Goal: Information Seeking & Learning: Learn about a topic

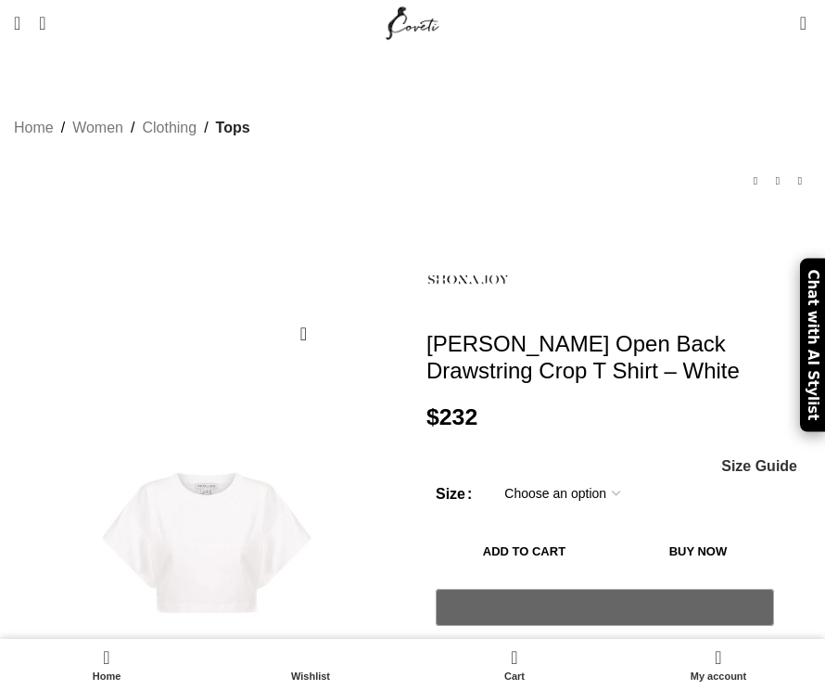
scroll to position [546, 0]
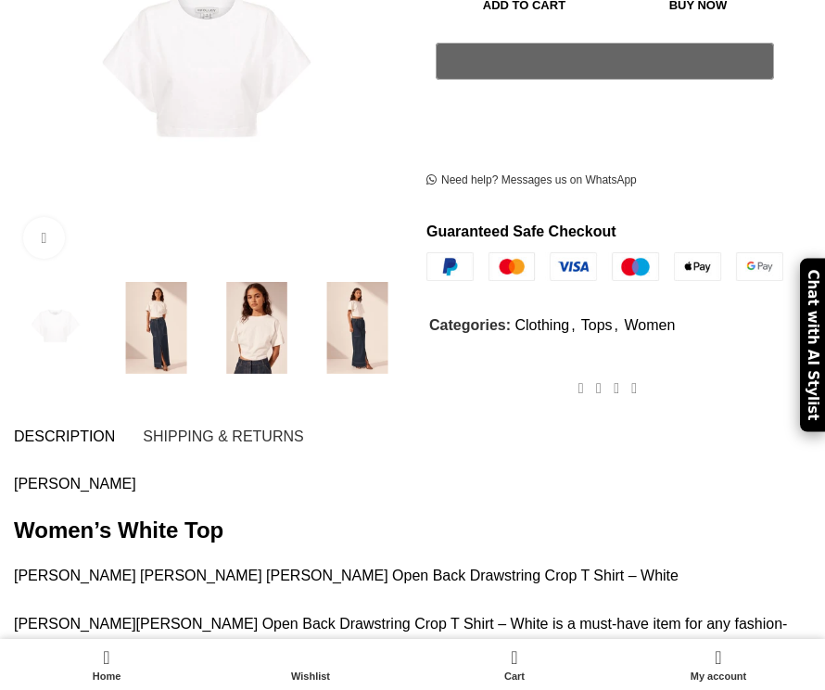
click at [247, 291] on img at bounding box center [257, 328] width 92 height 92
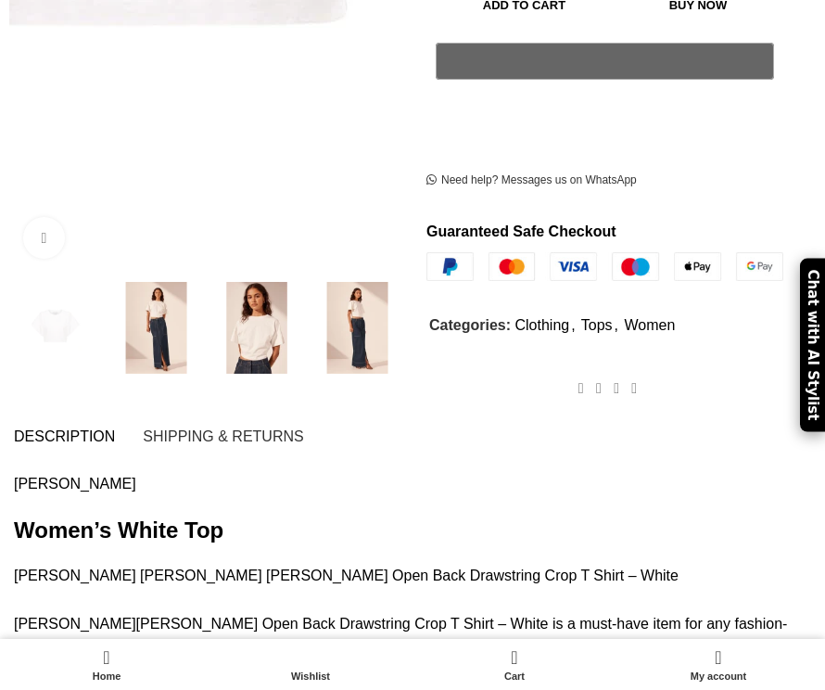
scroll to position [389, 0]
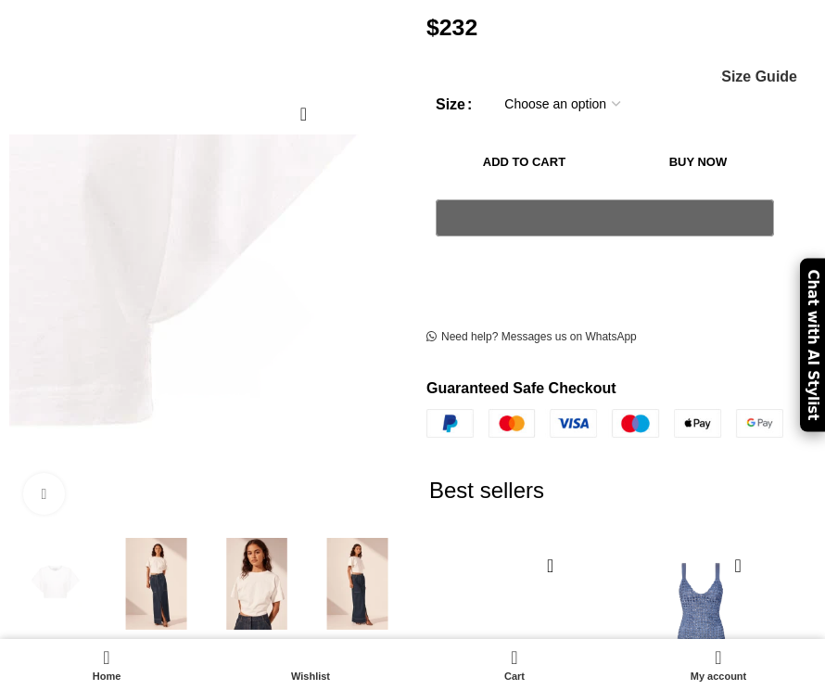
scroll to position [283, 0]
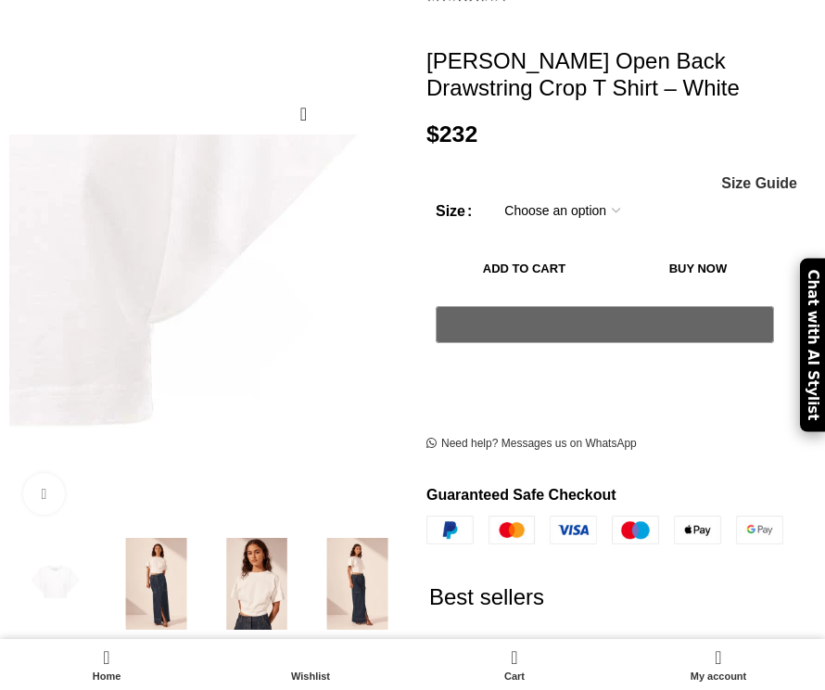
click at [364, 582] on img at bounding box center [357, 584] width 92 height 92
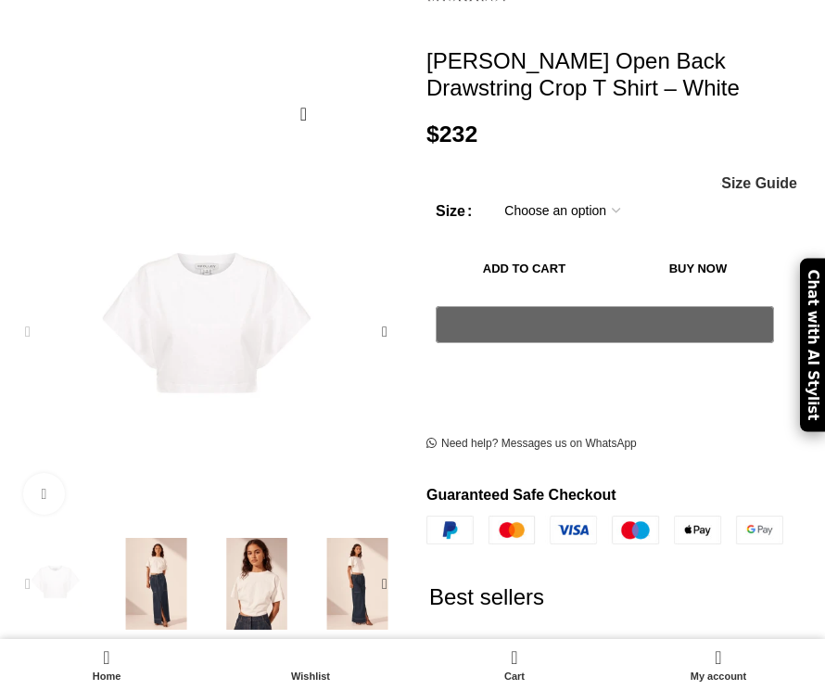
scroll to position [0, 236]
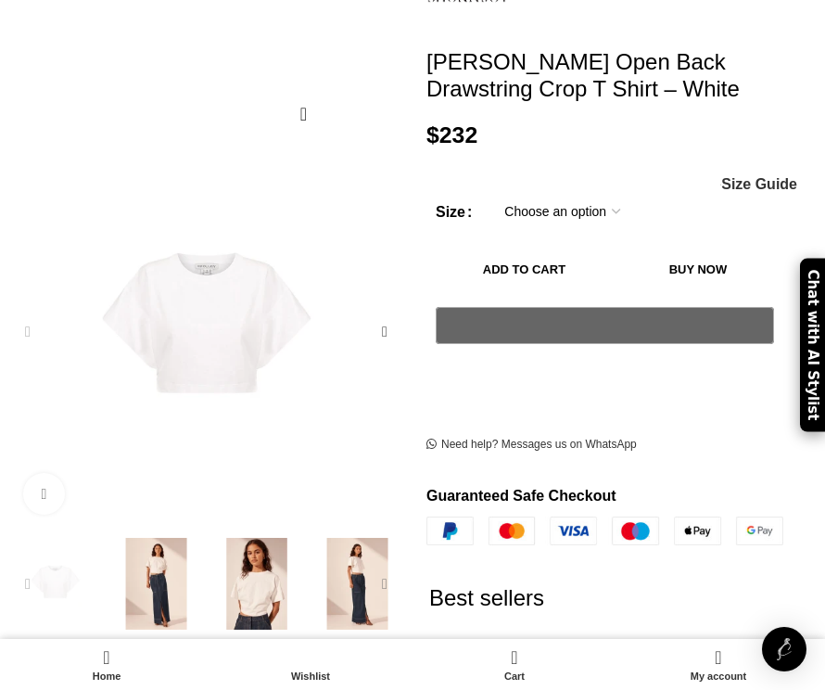
click at [377, 586] on div "Next slide" at bounding box center [384, 582] width 37 height 37
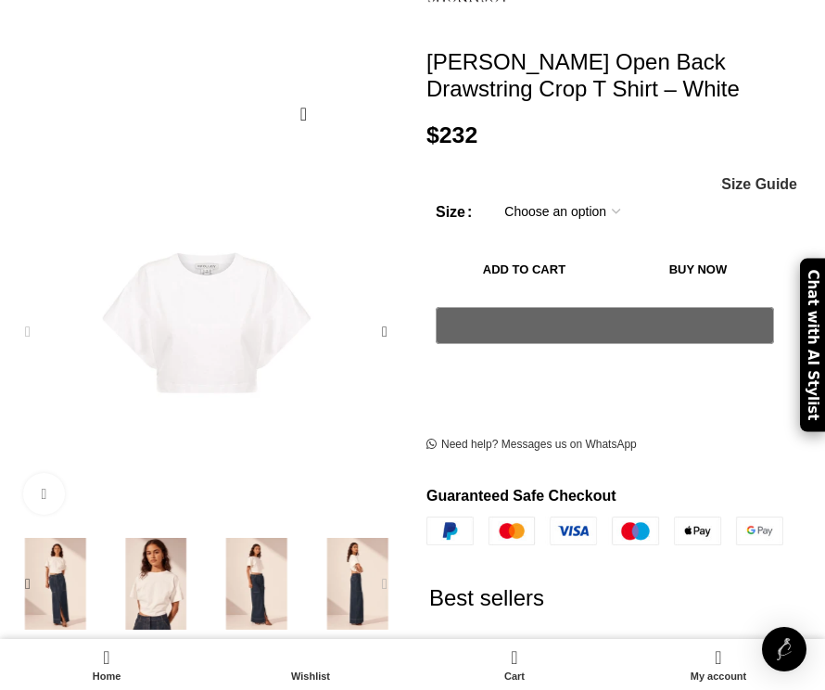
click at [387, 582] on div "Next slide" at bounding box center [384, 582] width 37 height 37
click at [382, 580] on div "Next slide" at bounding box center [384, 582] width 37 height 37
click at [386, 583] on div "Next slide" at bounding box center [384, 582] width 37 height 37
click at [358, 586] on img "5 / 5" at bounding box center [357, 584] width 92 height 92
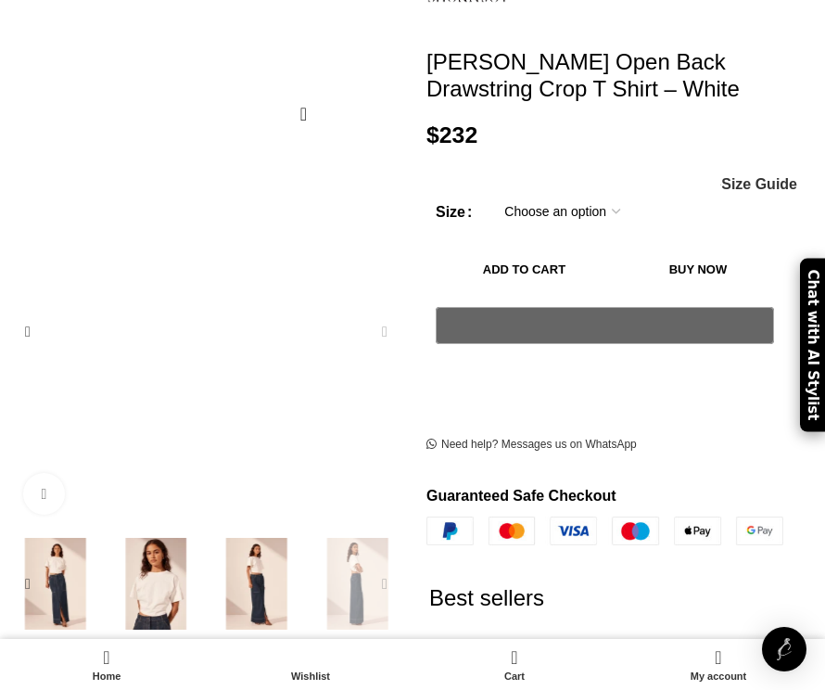
scroll to position [0, 945]
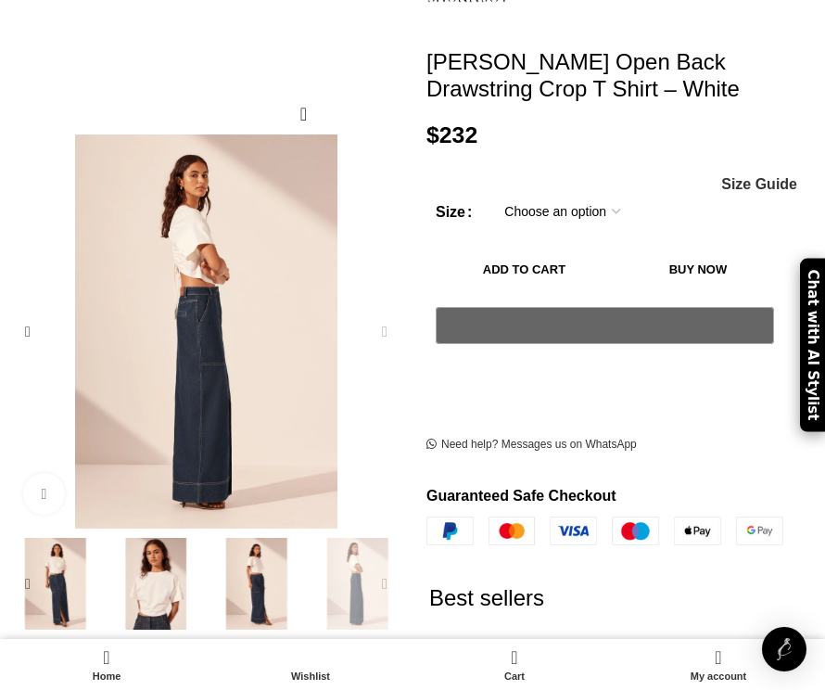
click at [385, 336] on div "Next slide" at bounding box center [384, 331] width 37 height 37
click at [386, 331] on div "Next slide" at bounding box center [384, 331] width 37 height 37
click at [381, 576] on div "Next slide" at bounding box center [384, 582] width 37 height 37
click at [382, 587] on div "Next slide" at bounding box center [384, 582] width 37 height 37
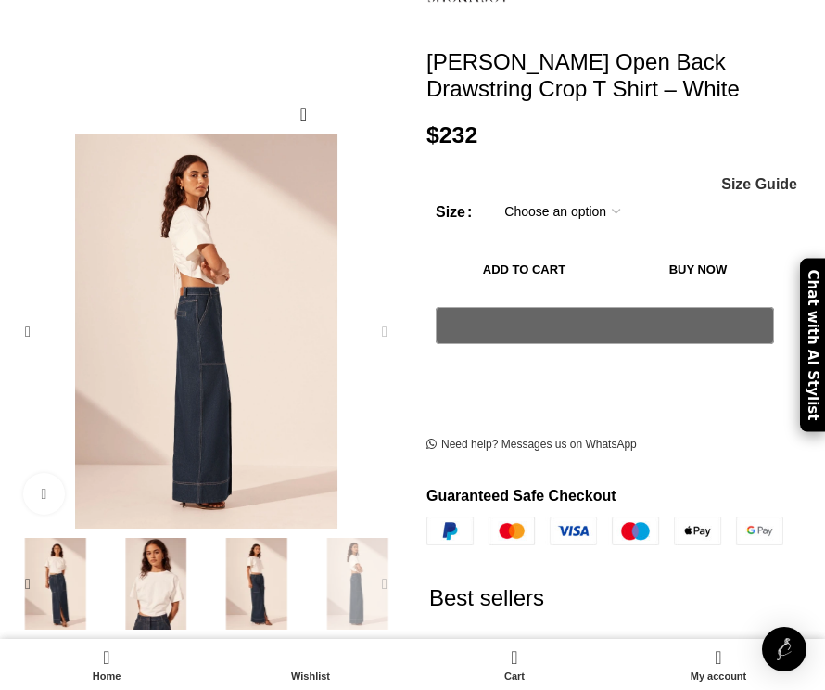
click at [257, 595] on img "4 / 5" at bounding box center [257, 584] width 92 height 92
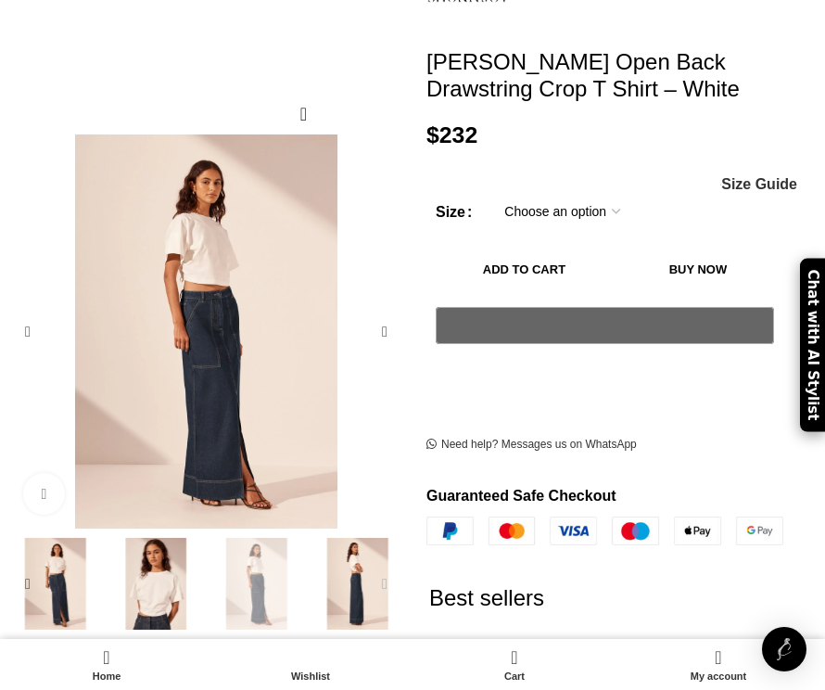
click at [192, 593] on img "3 / 5" at bounding box center [156, 584] width 92 height 92
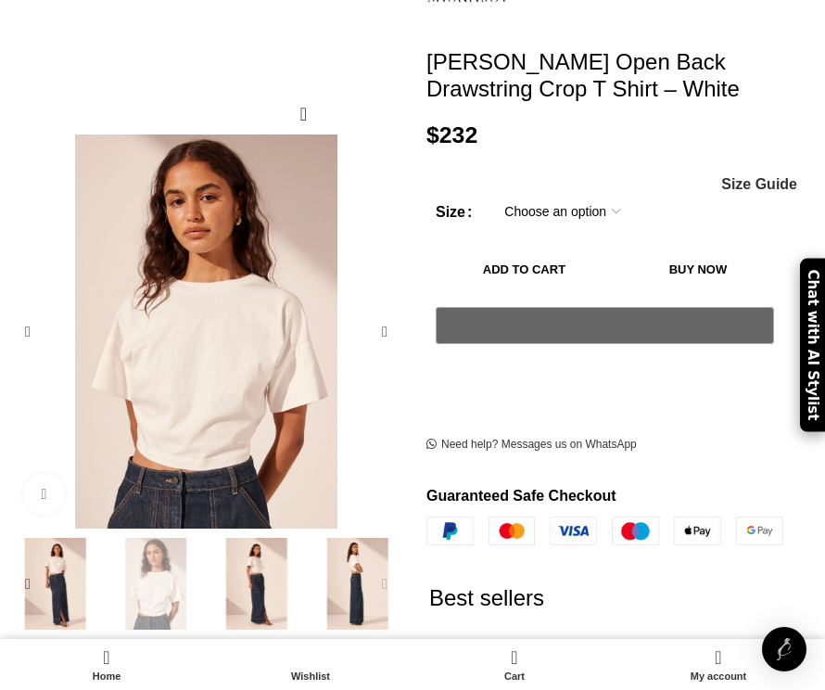
click at [156, 595] on img "3 / 5" at bounding box center [156, 584] width 92 height 92
click at [90, 609] on img "2 / 5" at bounding box center [55, 584] width 92 height 92
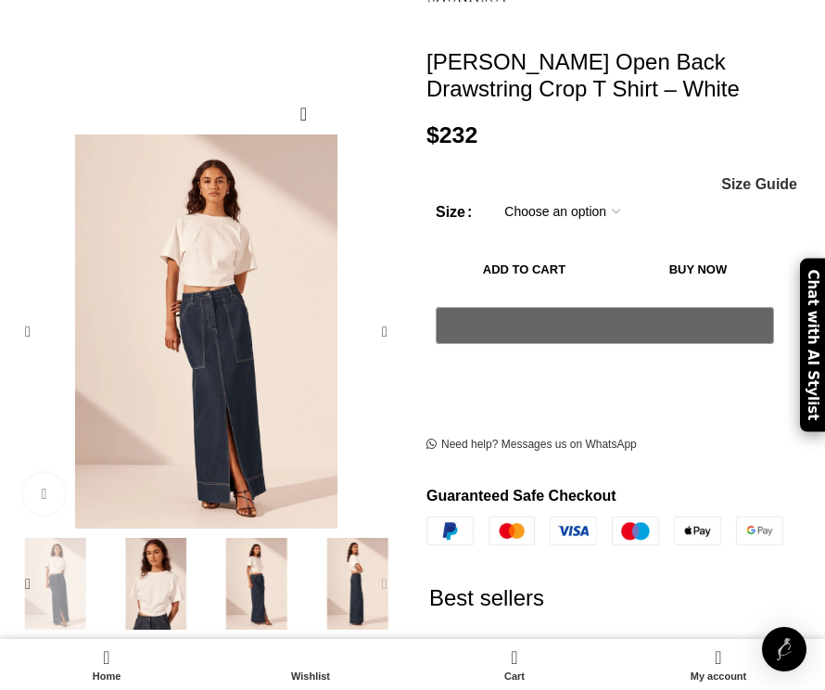
click at [134, 608] on img "3 / 5" at bounding box center [156, 584] width 92 height 92
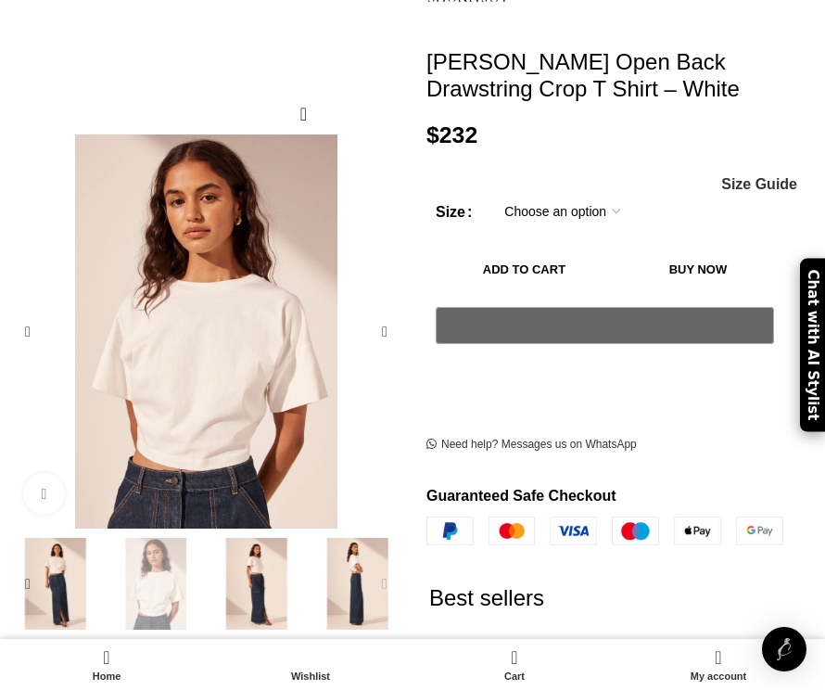
scroll to position [0, 236]
click at [387, 579] on div "Next slide" at bounding box center [384, 582] width 37 height 37
click at [260, 574] on img "4 / 5" at bounding box center [257, 584] width 92 height 92
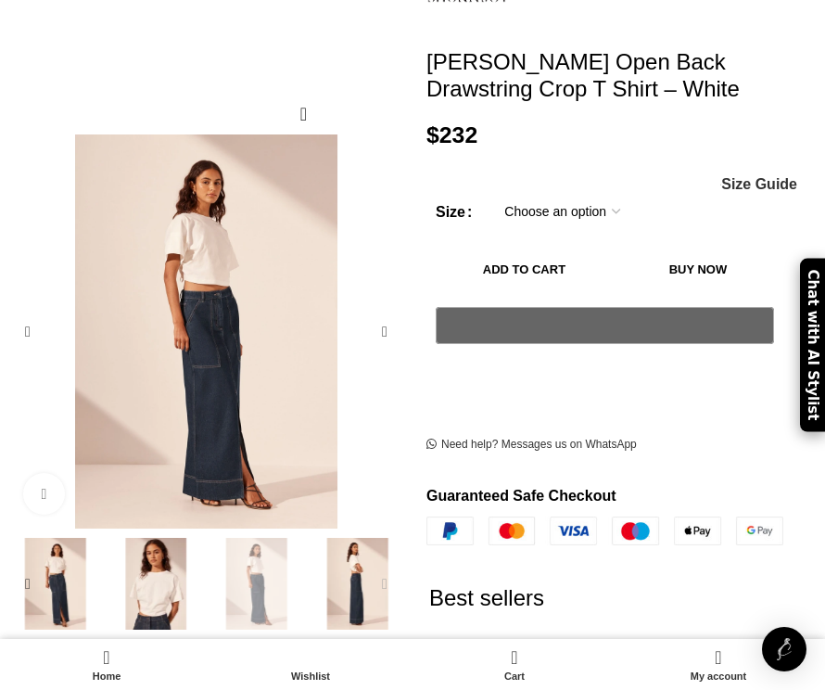
click at [146, 575] on img "3 / 5" at bounding box center [156, 584] width 92 height 92
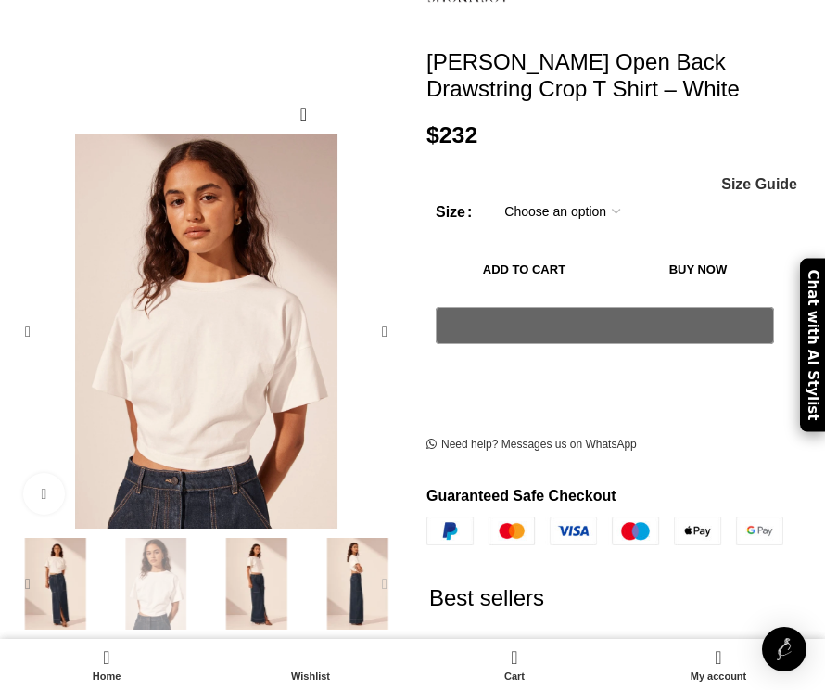
click at [44, 586] on div "Previous slide" at bounding box center [27, 582] width 37 height 37
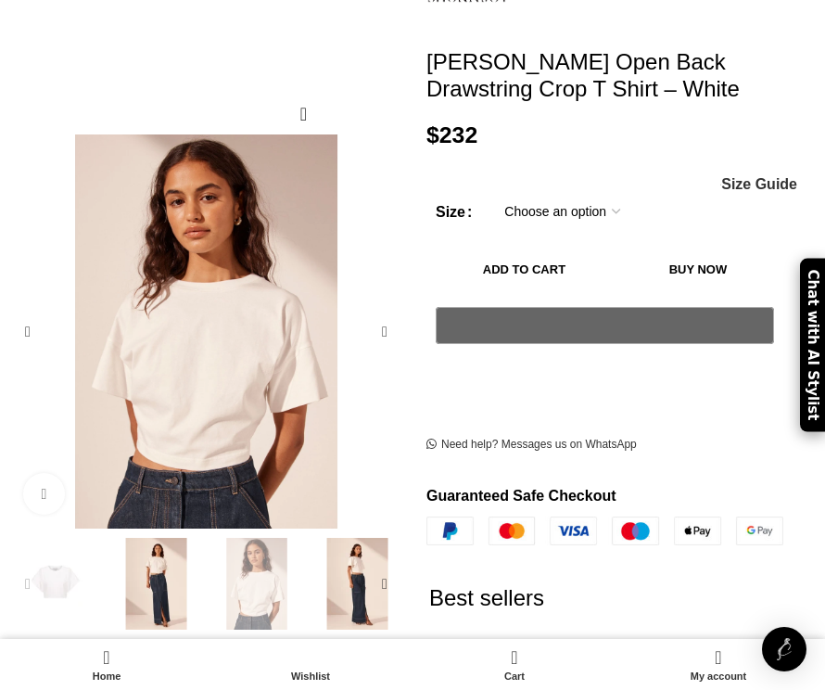
click at [61, 593] on img "1 / 5" at bounding box center [55, 584] width 92 height 92
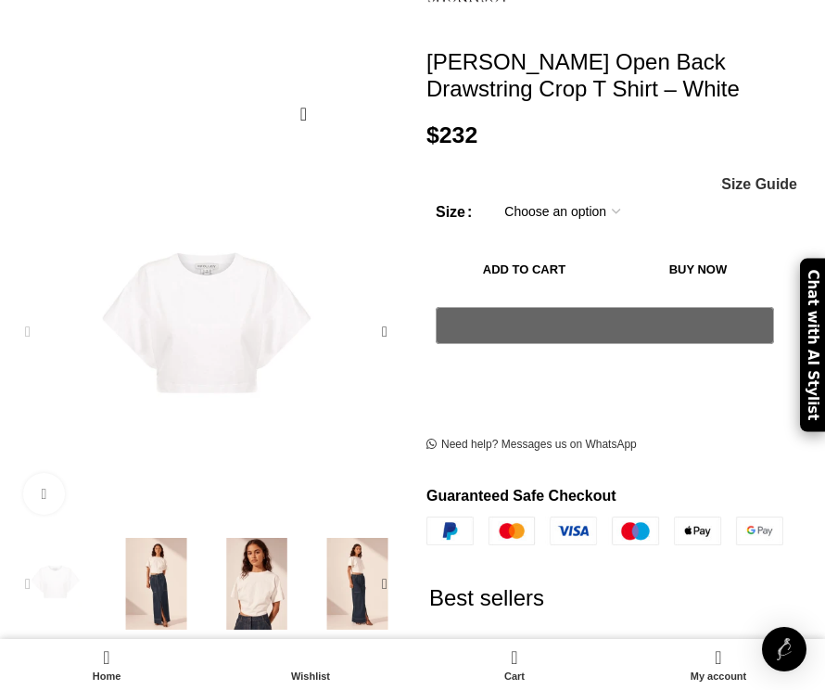
scroll to position [0, 709]
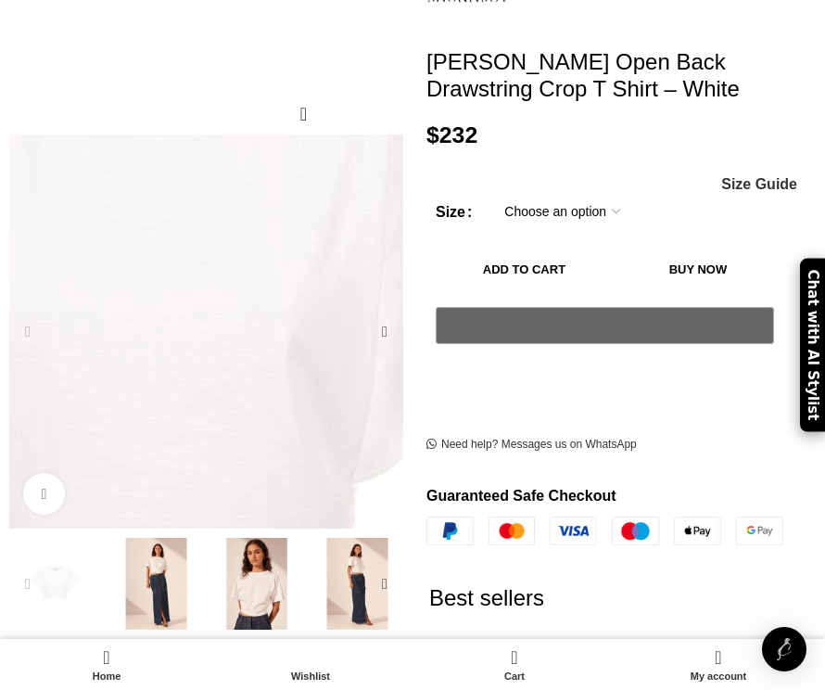
click at [241, 332] on img "1 / 5" at bounding box center [141, 323] width 1112 height 1668
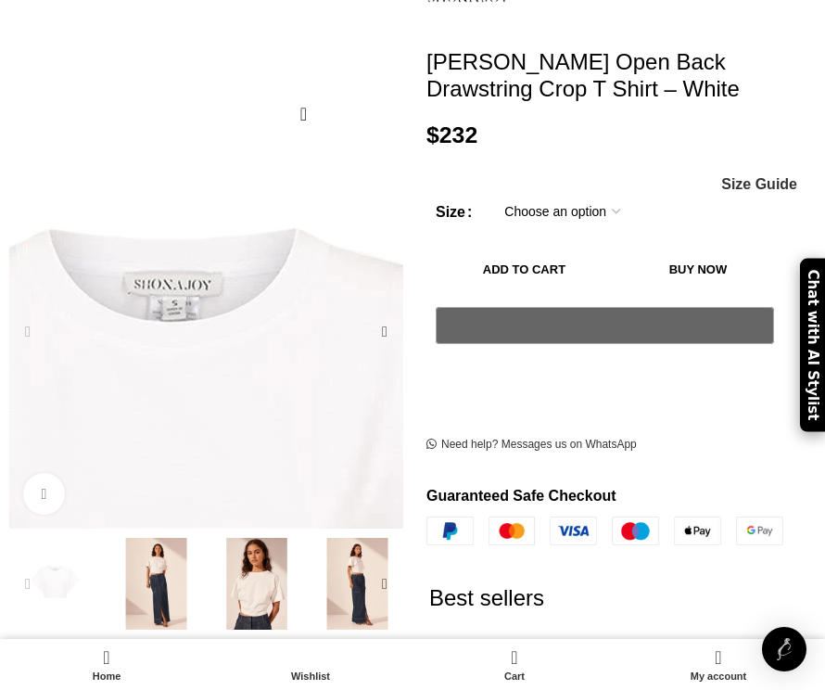
click at [225, 260] on img "1 / 5" at bounding box center [171, 561] width 1112 height 1668
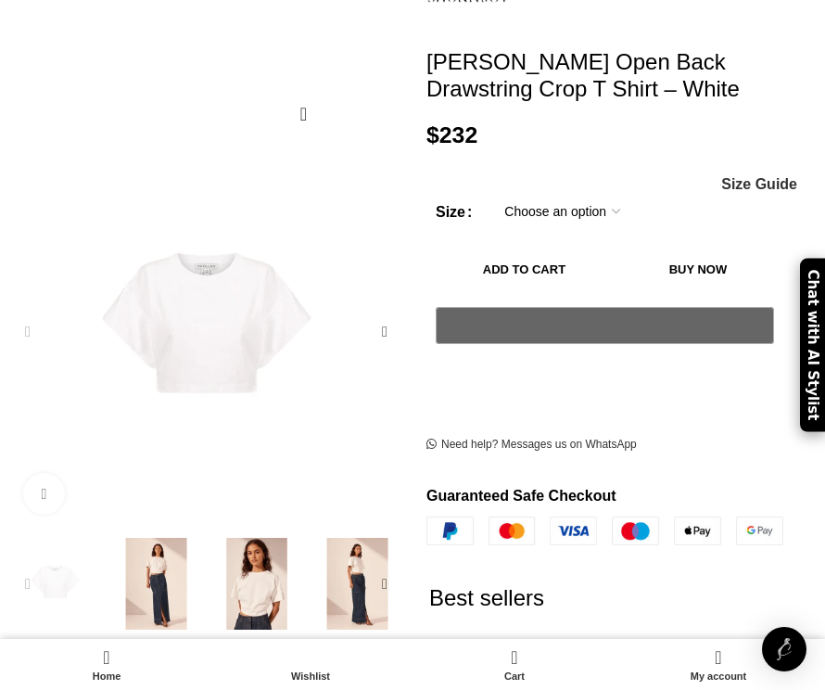
click at [253, 602] on img "3 / 5" at bounding box center [257, 584] width 92 height 92
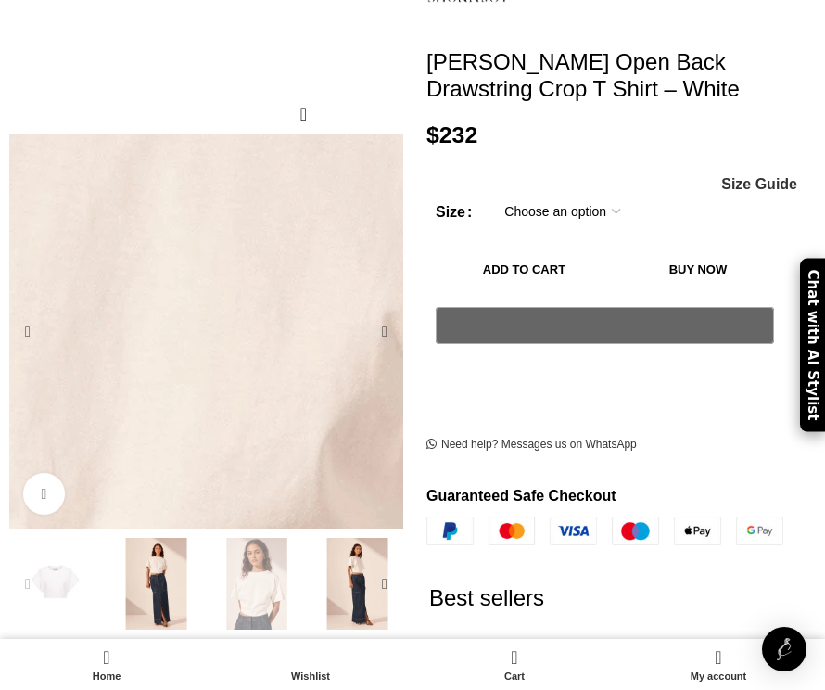
scroll to position [0, 945]
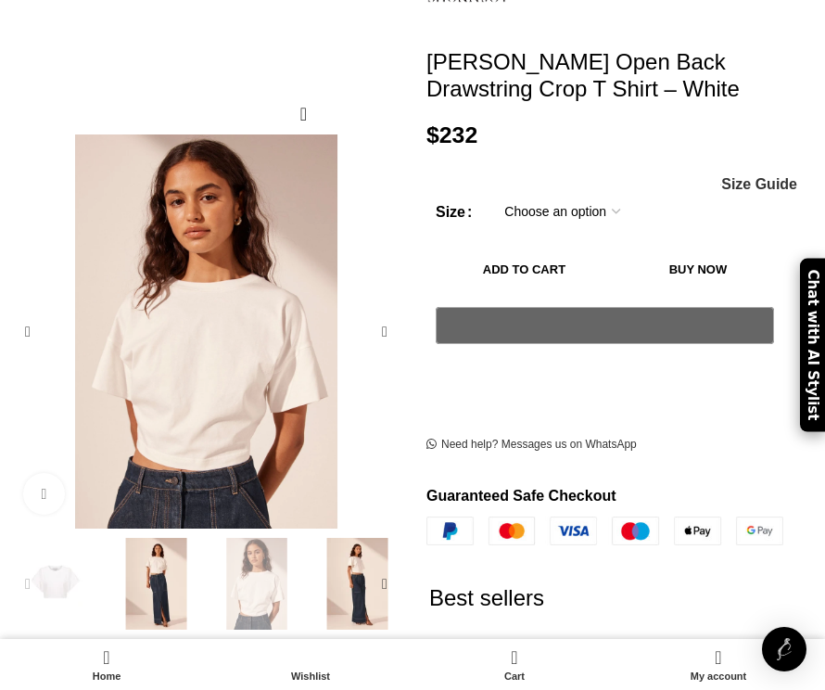
click at [60, 581] on img "1 / 5" at bounding box center [55, 584] width 92 height 92
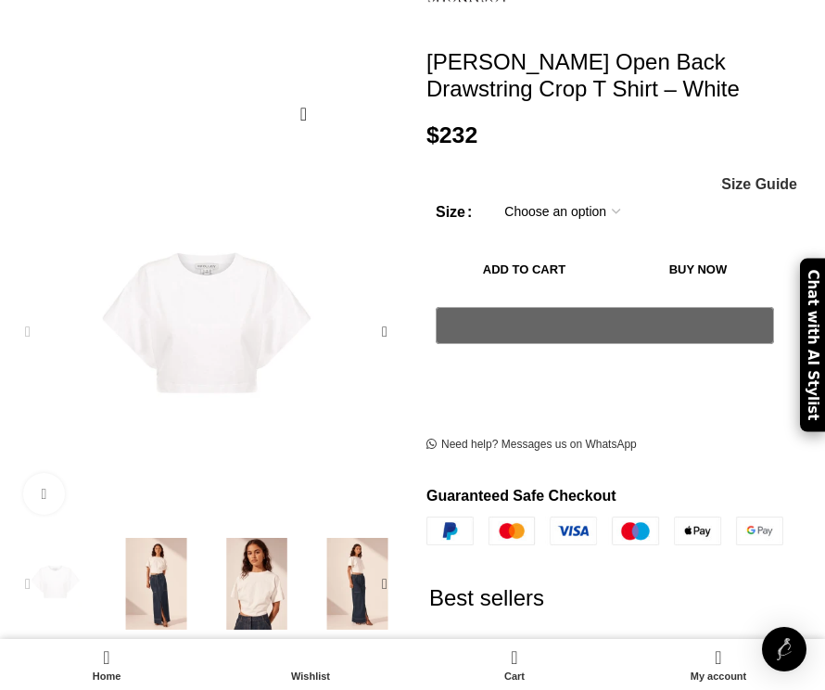
scroll to position [0, 1418]
click at [473, 616] on h2 "Best sellers" at bounding box center [607, 598] width 357 height 106
click at [391, 336] on div "Next slide" at bounding box center [384, 331] width 37 height 37
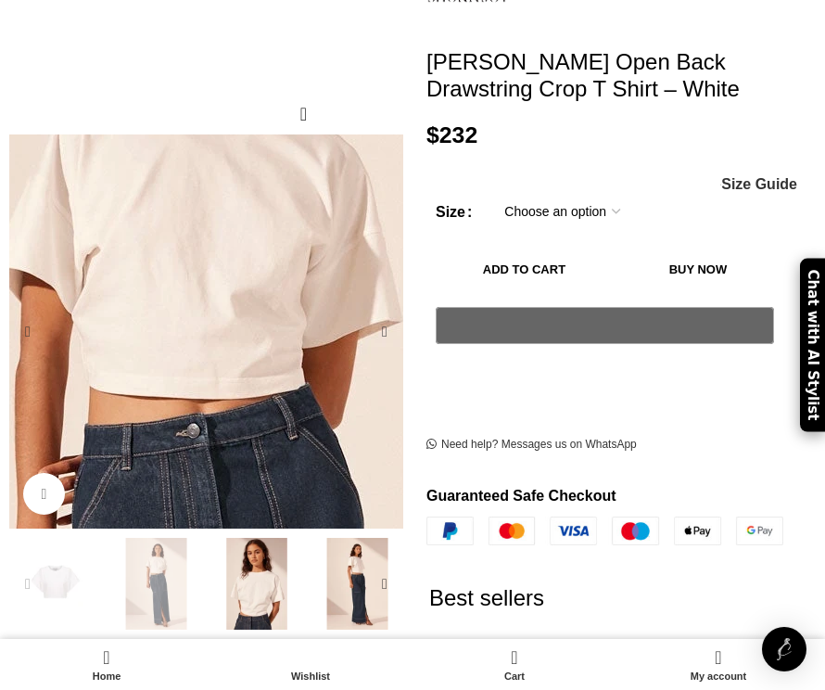
scroll to position [0, 1654]
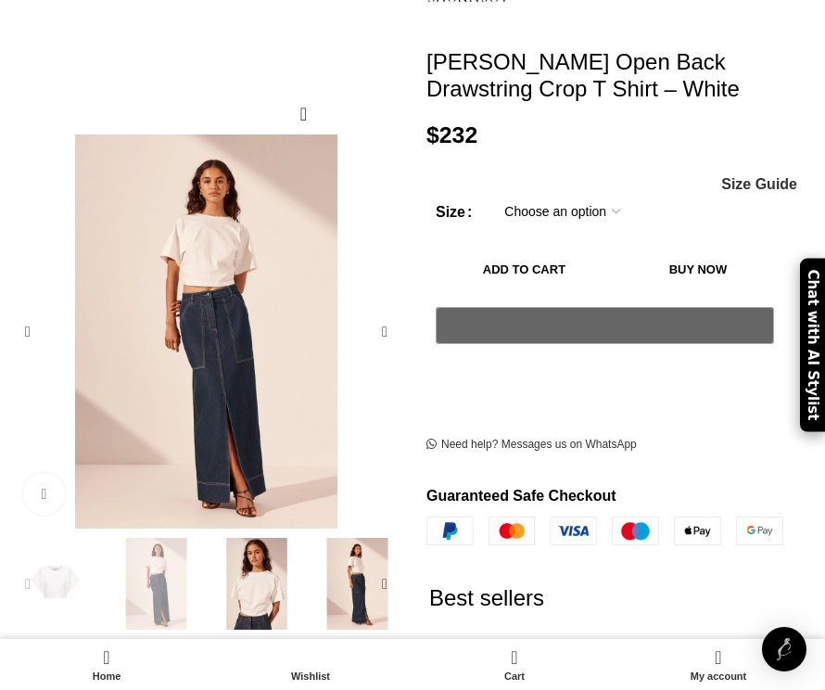
click at [270, 605] on img "3 / 5" at bounding box center [257, 584] width 92 height 92
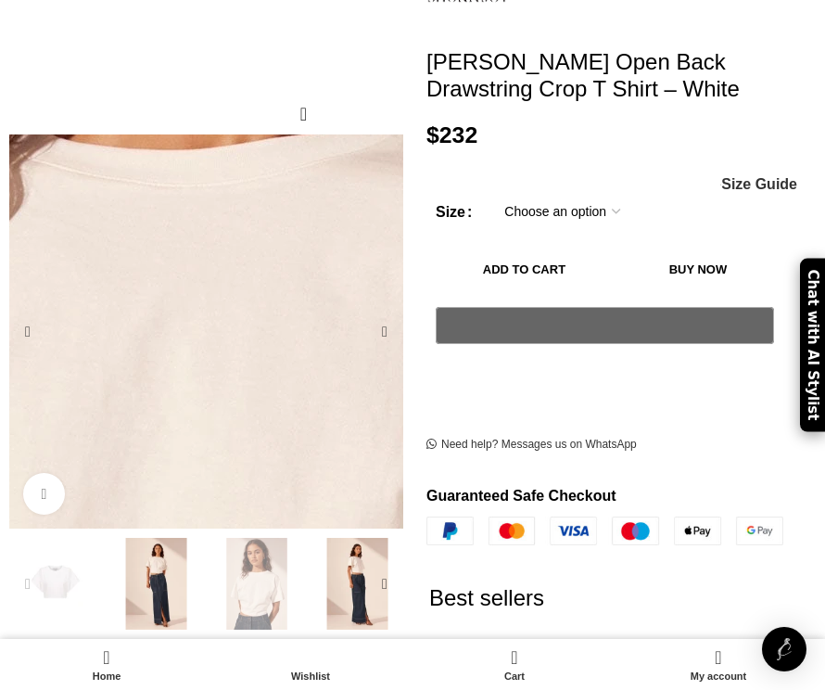
scroll to position [0, 1891]
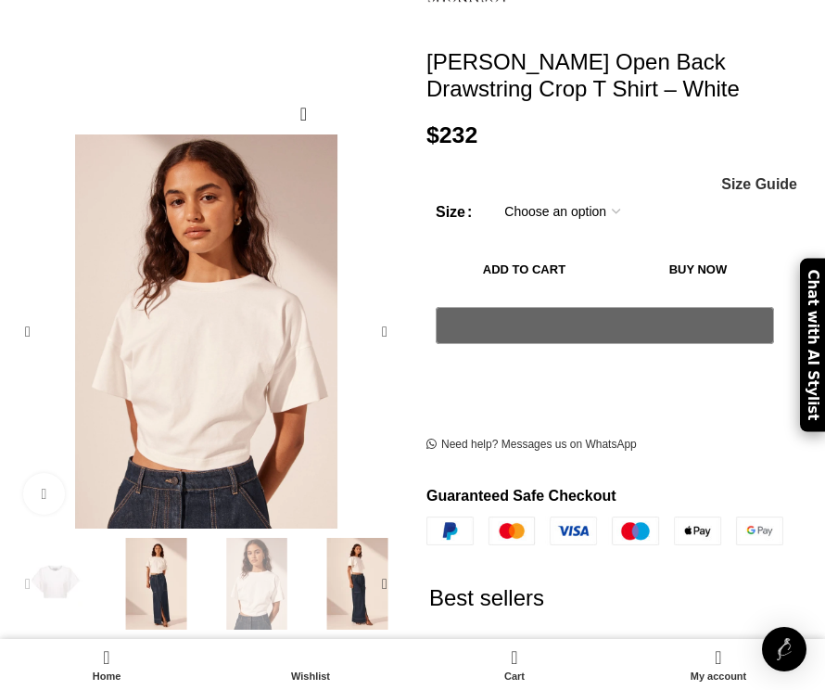
click at [361, 573] on img "4 / 5" at bounding box center [357, 584] width 92 height 92
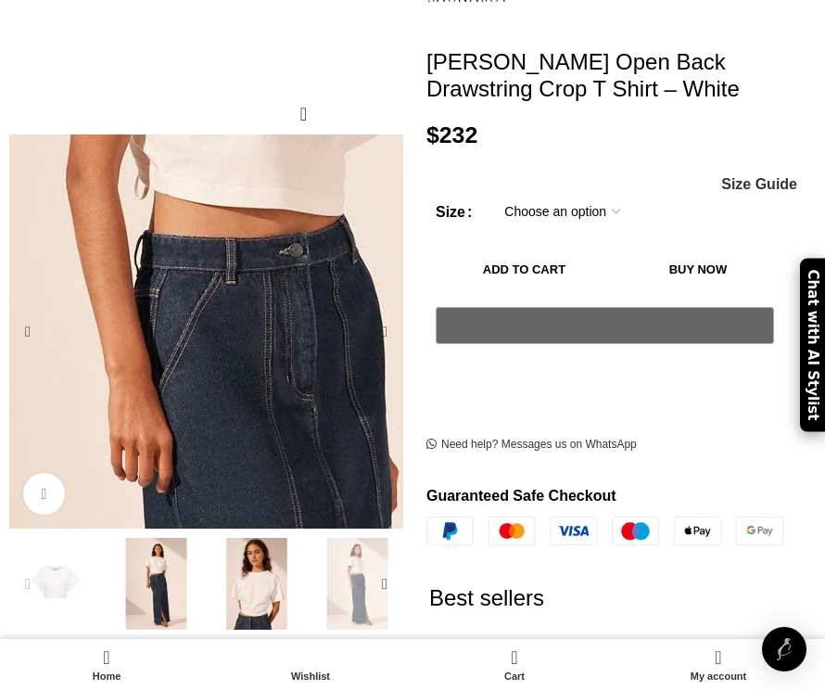
click at [184, 308] on img "4 / 5" at bounding box center [245, 408] width 1112 height 1668
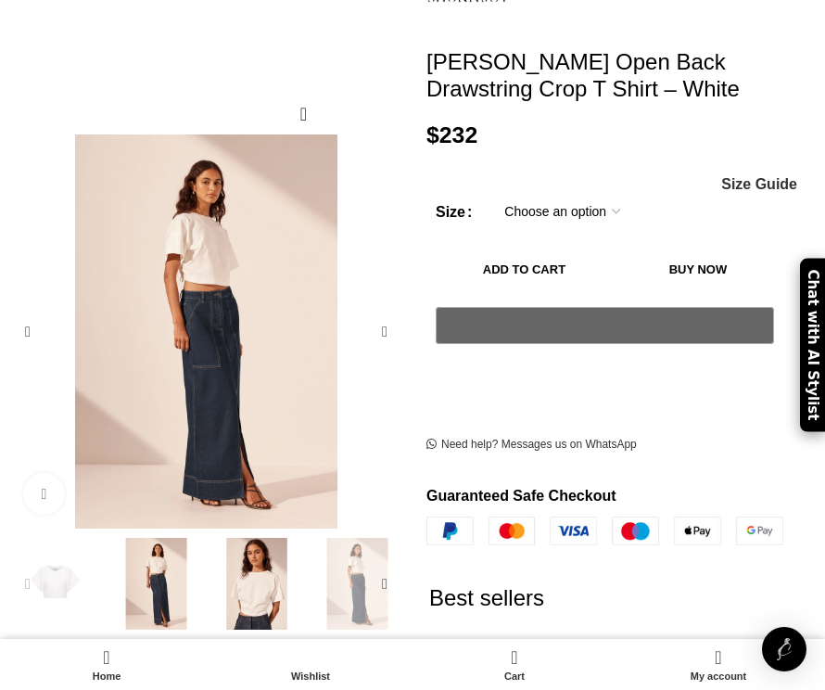
scroll to position [0, 2127]
click at [387, 581] on div "Next slide" at bounding box center [384, 582] width 37 height 37
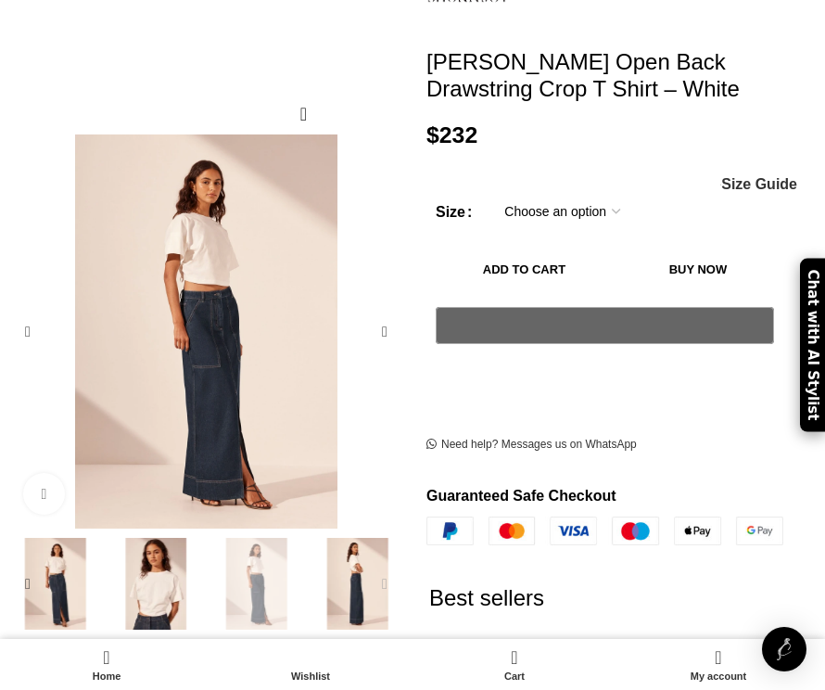
click at [339, 584] on img "5 / 5" at bounding box center [357, 584] width 92 height 92
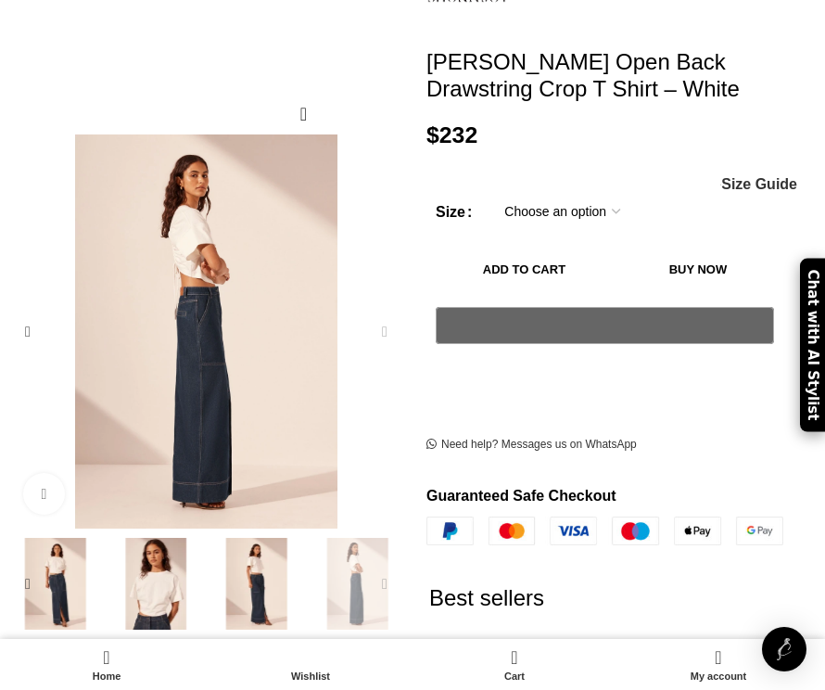
click at [385, 586] on div "Next slide" at bounding box center [384, 582] width 37 height 37
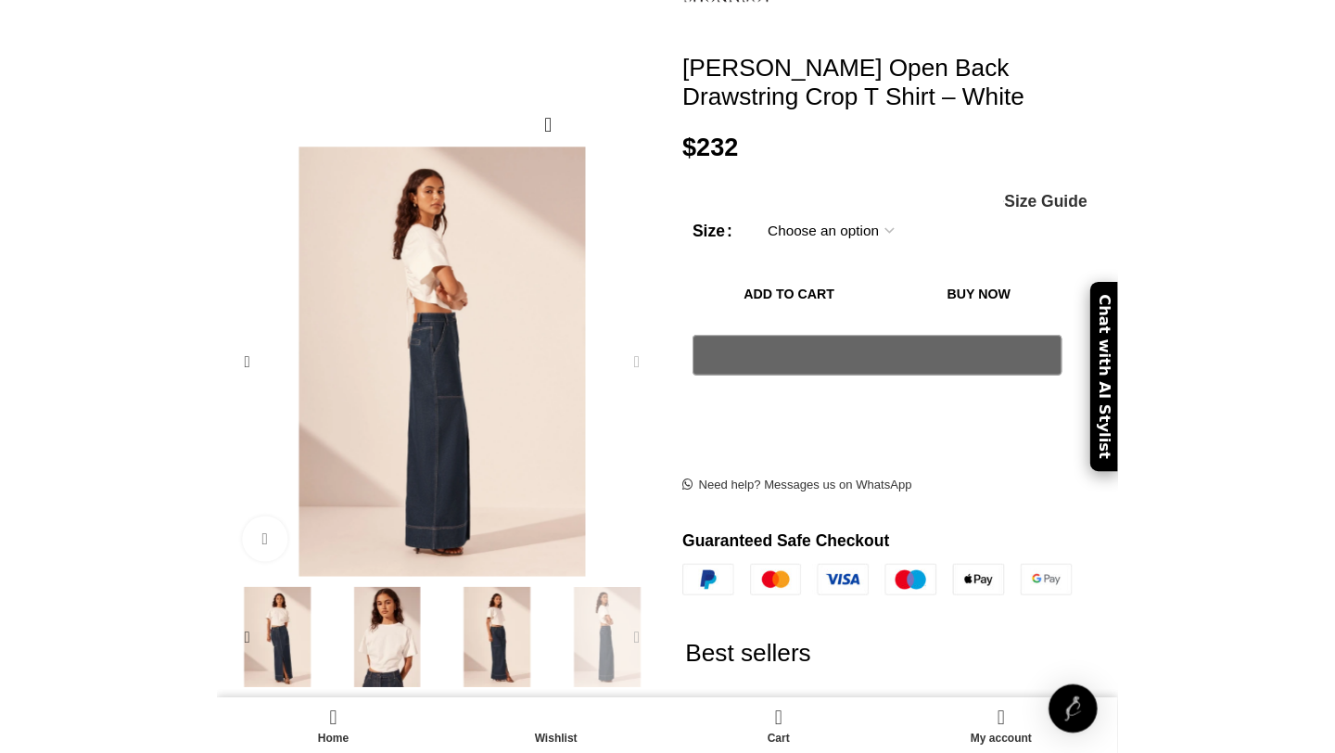
scroll to position [0, 2364]
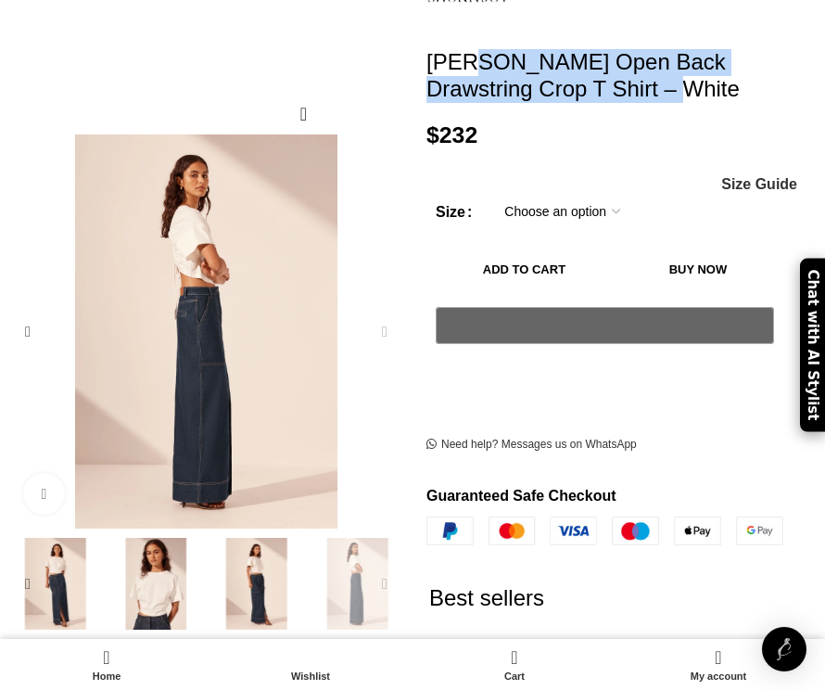
drag, startPoint x: 612, startPoint y: 70, endPoint x: 428, endPoint y: 35, distance: 186.7
click at [428, 49] on h1 "[PERSON_NAME] Open Back Drawstring Crop T Shirt – White" at bounding box center [618, 76] width 385 height 54
copy h1 "[PERSON_NAME] Open Back Drawstring Crop T Shirt – White"
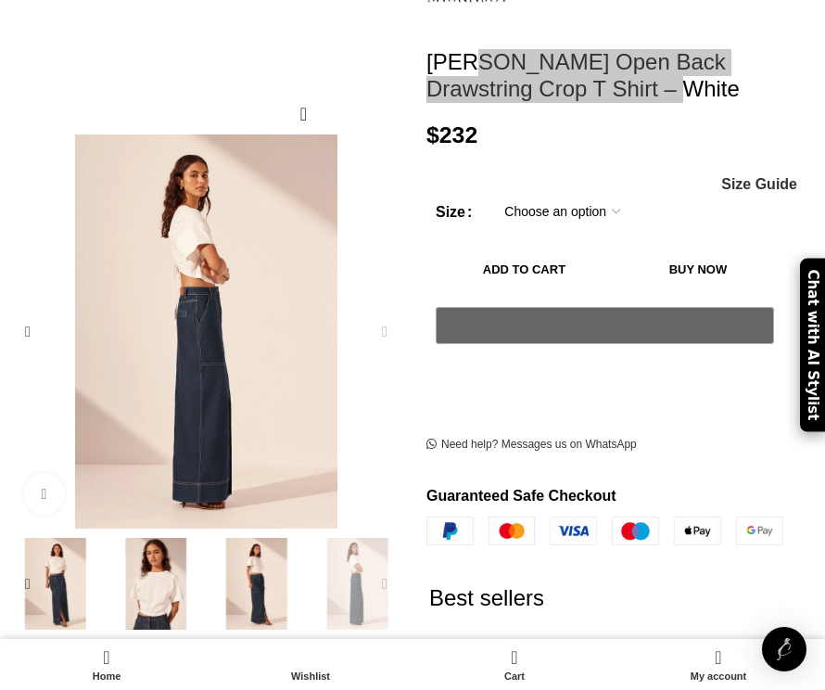
scroll to position [0, 3782]
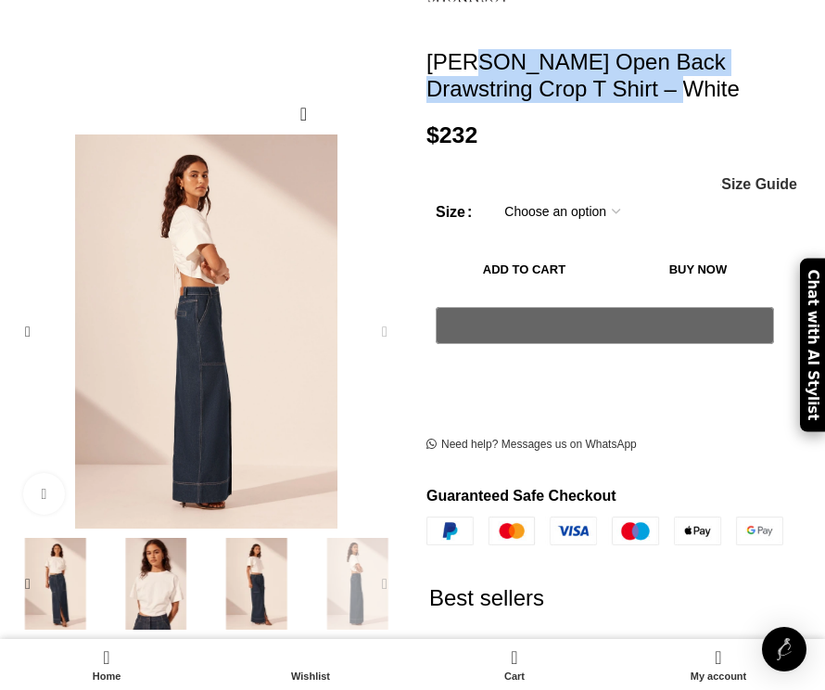
copy h1 "[PERSON_NAME] Open Back Drawstring Crop T Shirt – White"
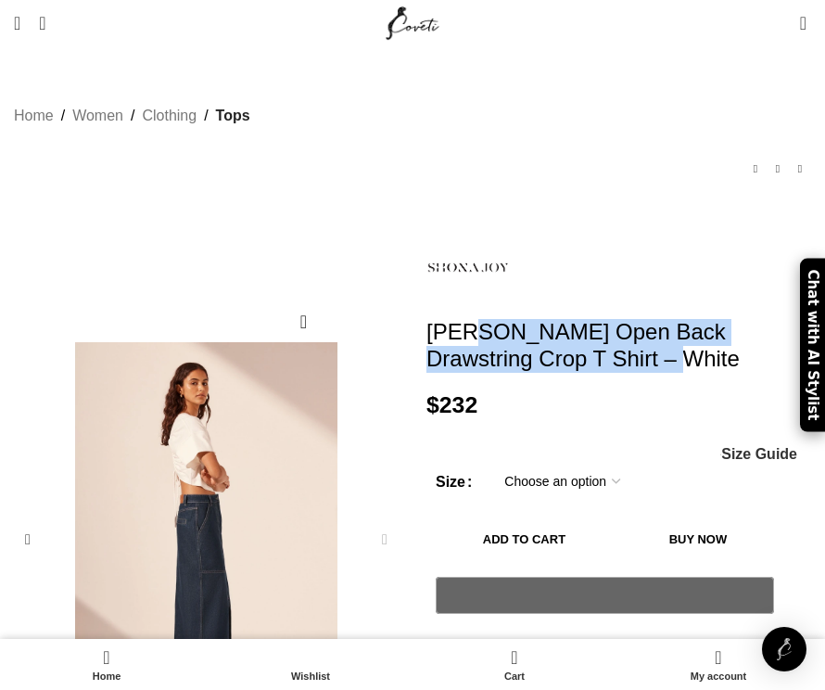
scroll to position [0, 236]
